Goal: Download file/media

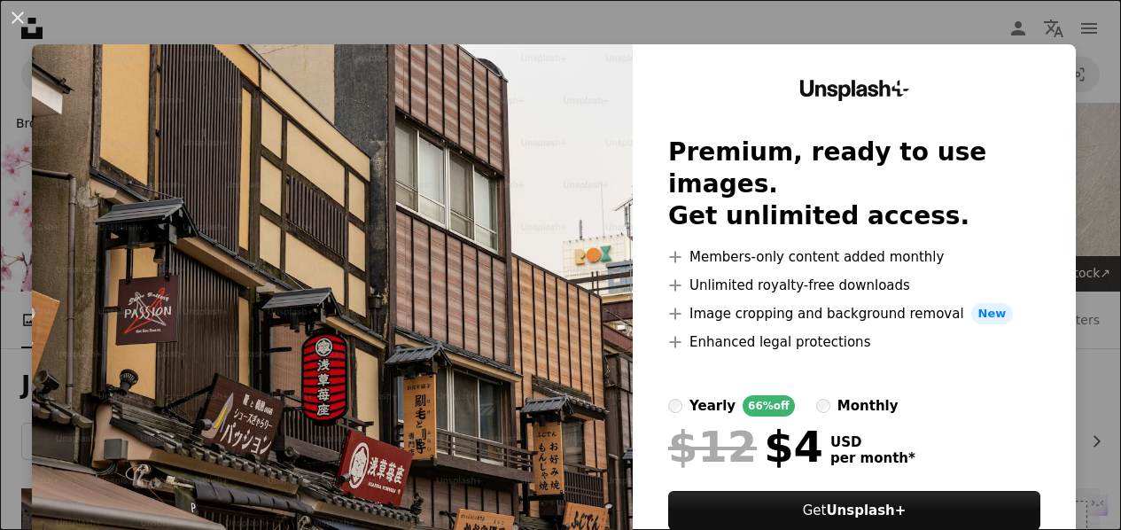
scroll to position [246, 0]
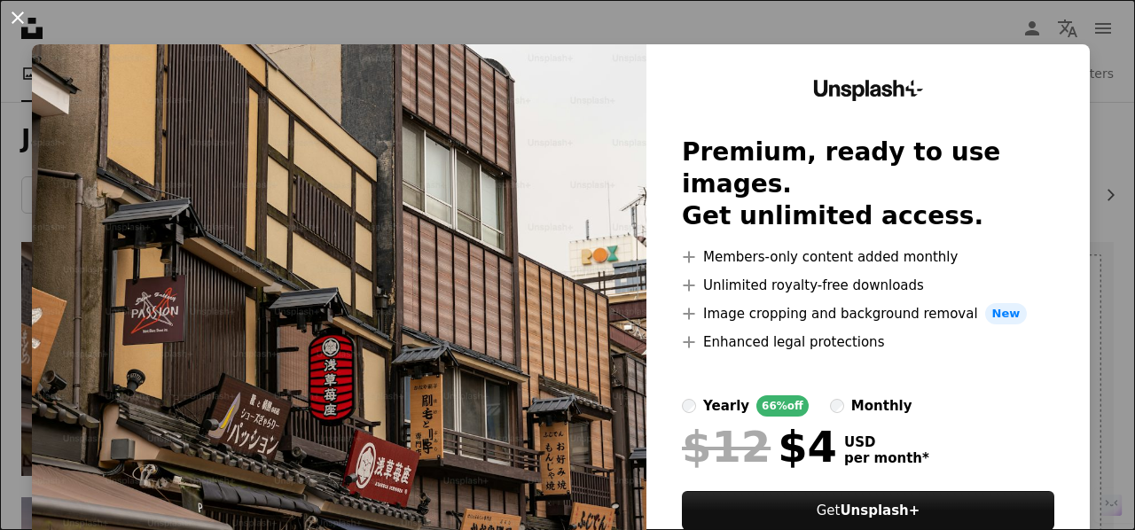
click at [25, 20] on button "An X shape" at bounding box center [17, 17] width 21 height 21
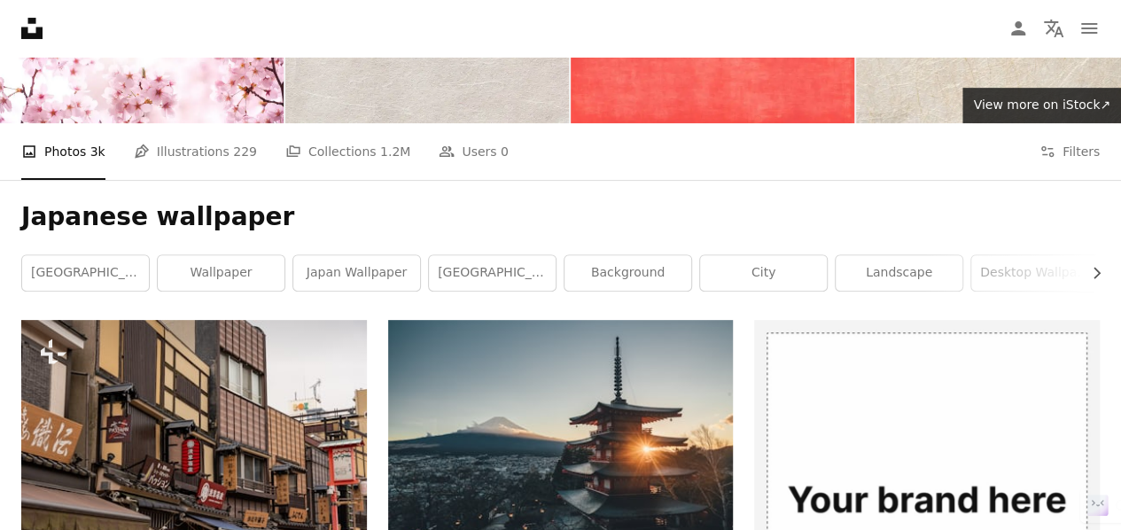
scroll to position [0, 0]
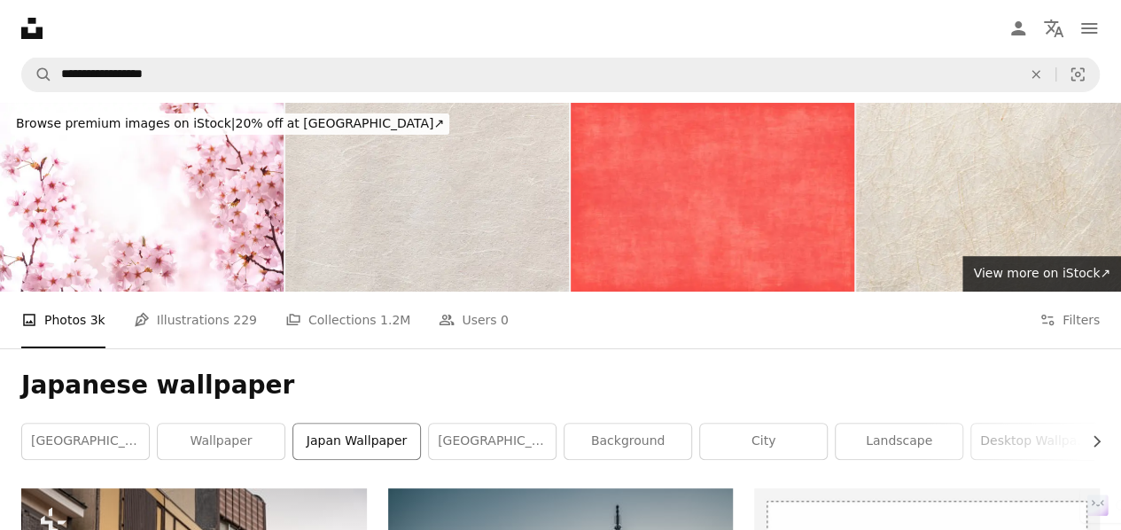
click at [336, 439] on link "japan wallpaper" at bounding box center [356, 441] width 127 height 35
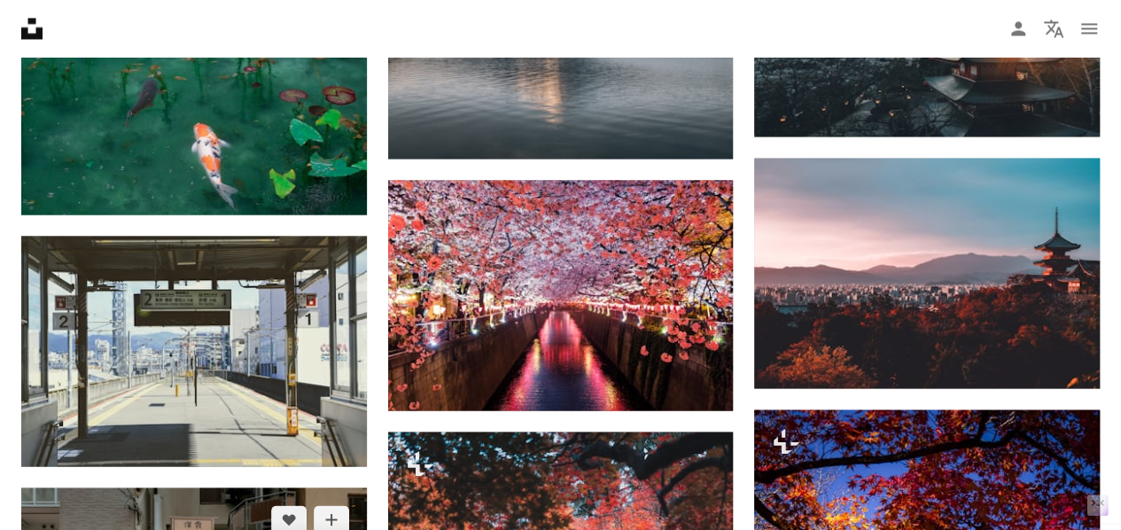
scroll to position [1525, 0]
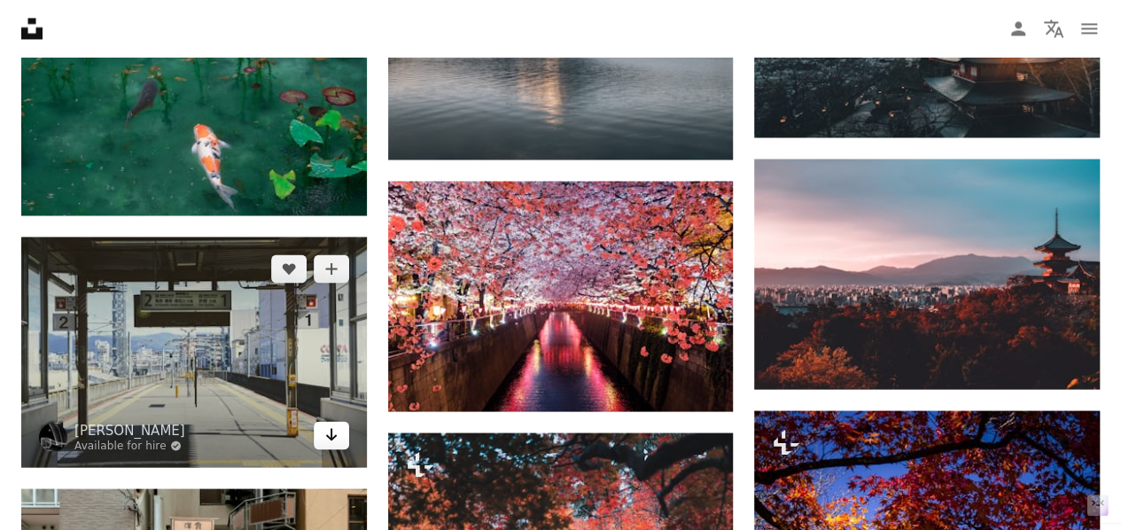
click at [328, 439] on icon "Arrow pointing down" at bounding box center [331, 434] width 14 height 21
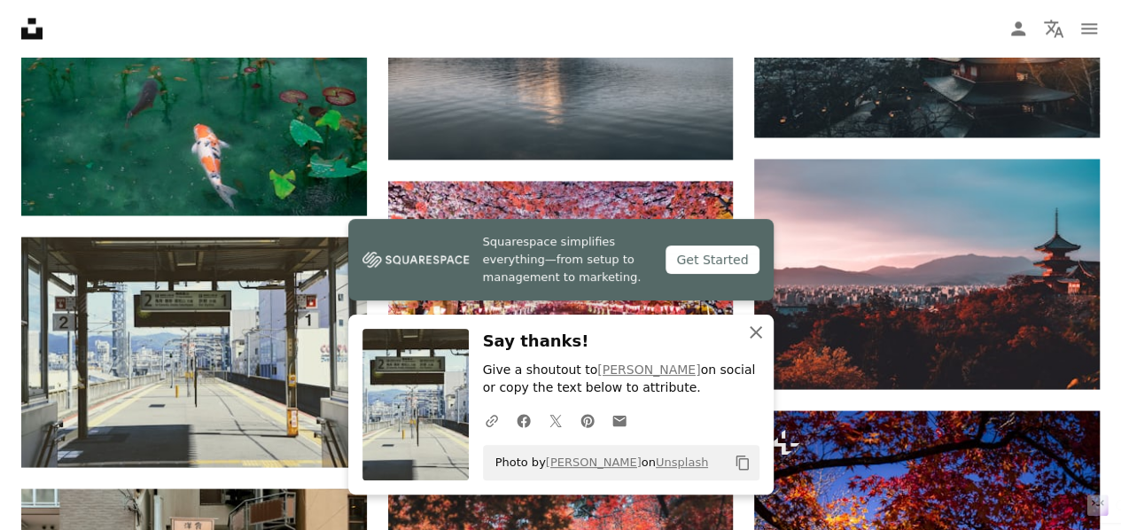
click at [752, 341] on icon "An X shape" at bounding box center [756, 332] width 21 height 21
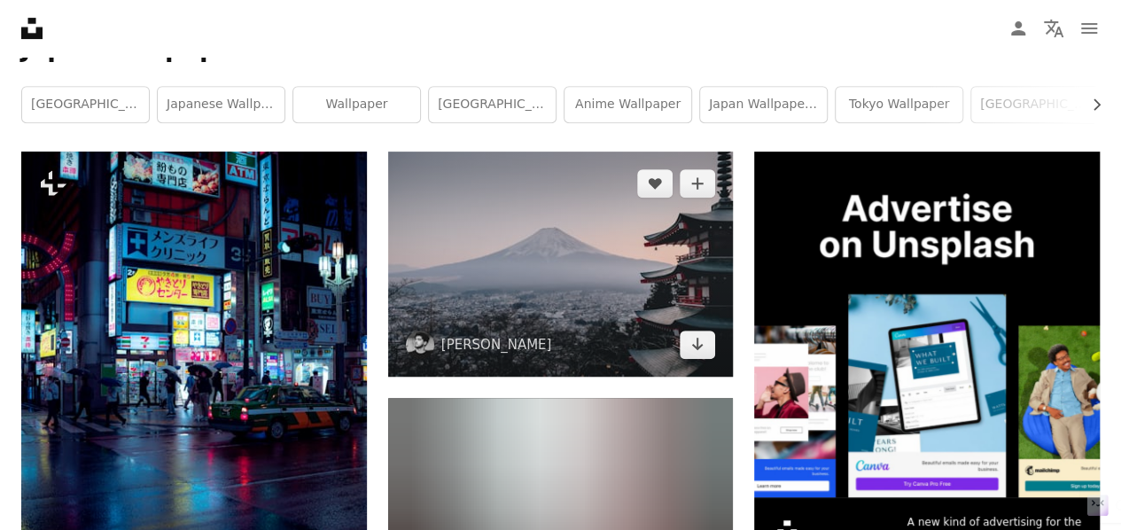
scroll to position [161, 0]
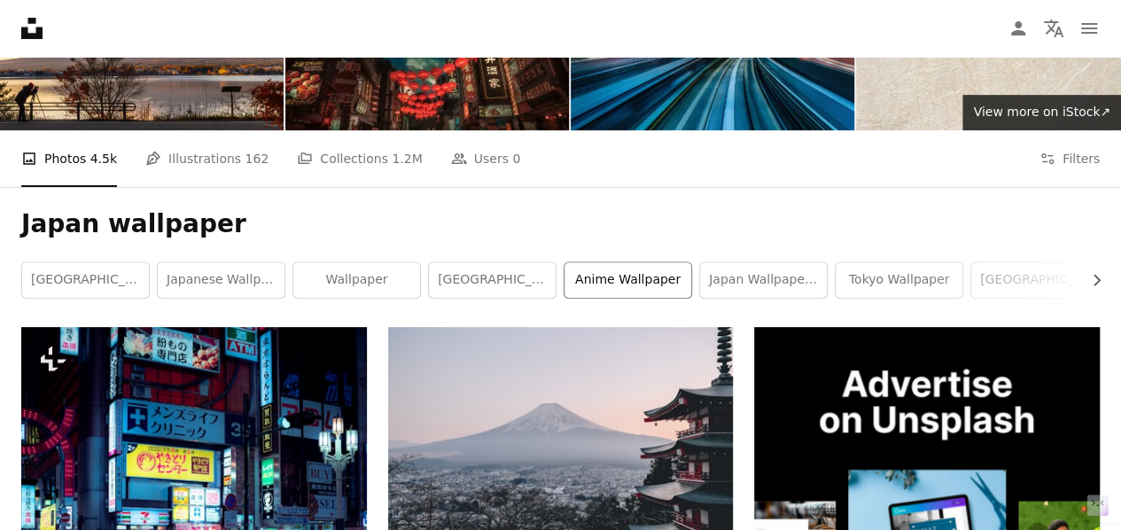
click at [612, 293] on link "anime wallpaper" at bounding box center [628, 279] width 127 height 35
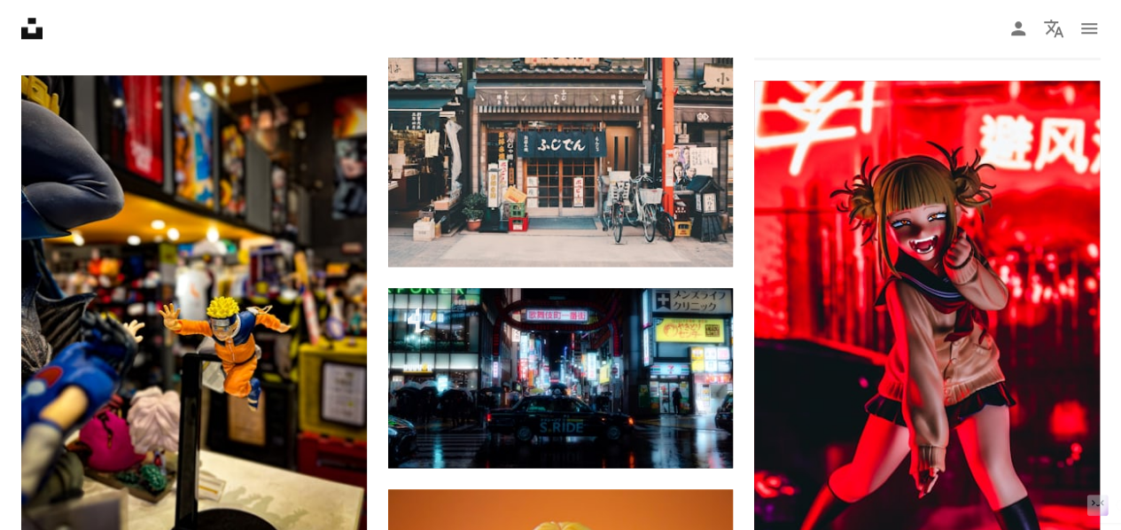
scroll to position [886, 0]
